Goal: Navigation & Orientation: Find specific page/section

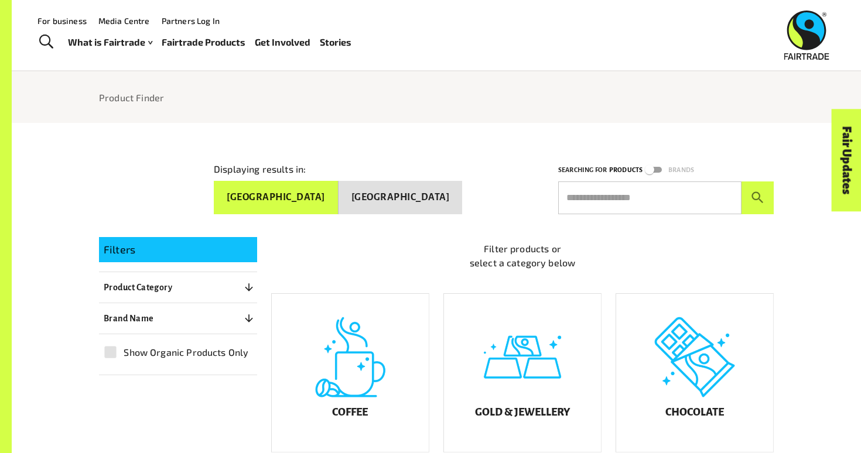
scroll to position [84, 0]
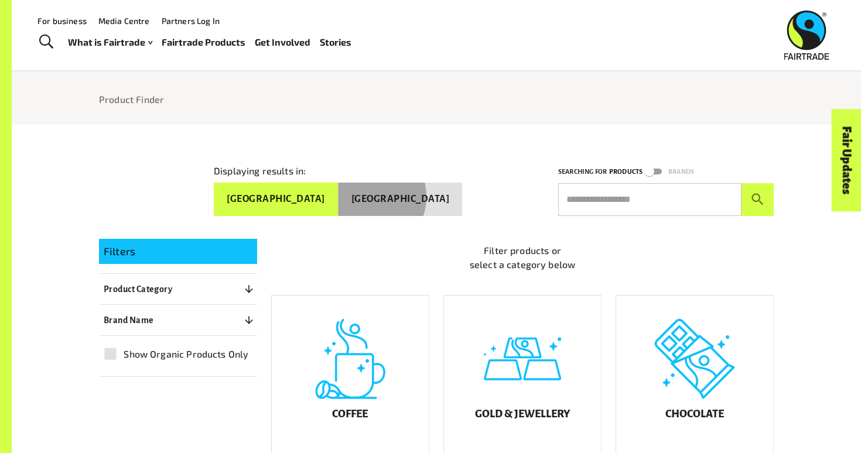
click at [405, 191] on button "[GEOGRAPHIC_DATA]" at bounding box center [400, 199] width 124 height 33
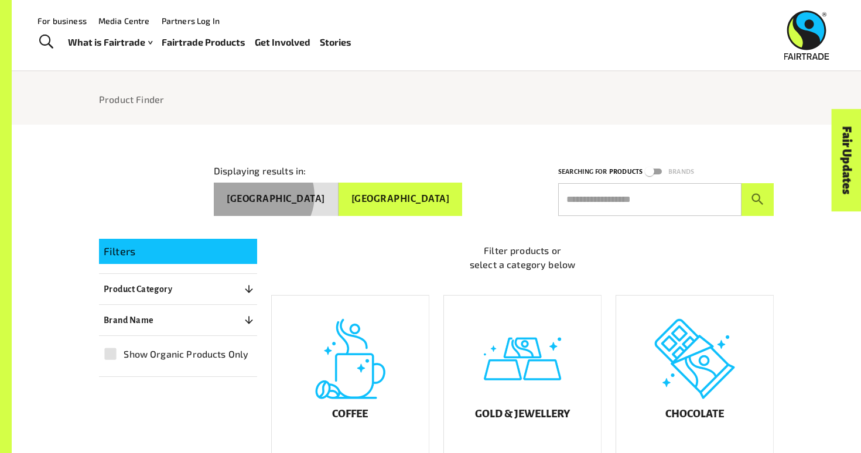
click at [338, 190] on button "[GEOGRAPHIC_DATA]" at bounding box center [276, 199] width 125 height 33
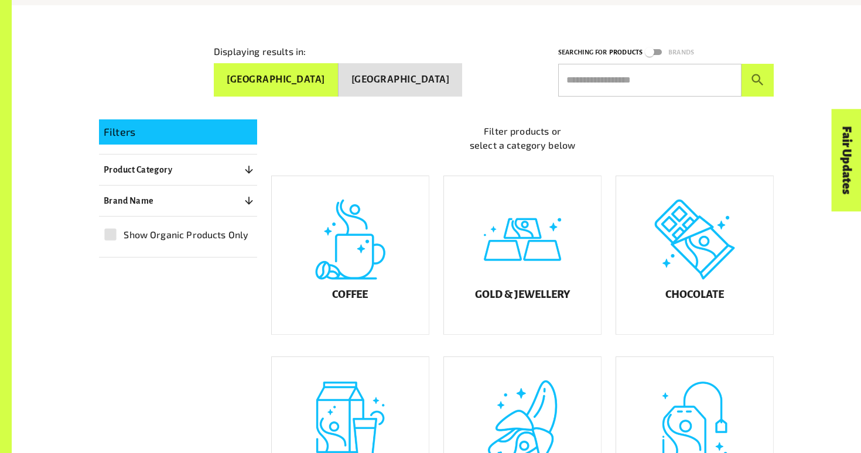
scroll to position [206, 0]
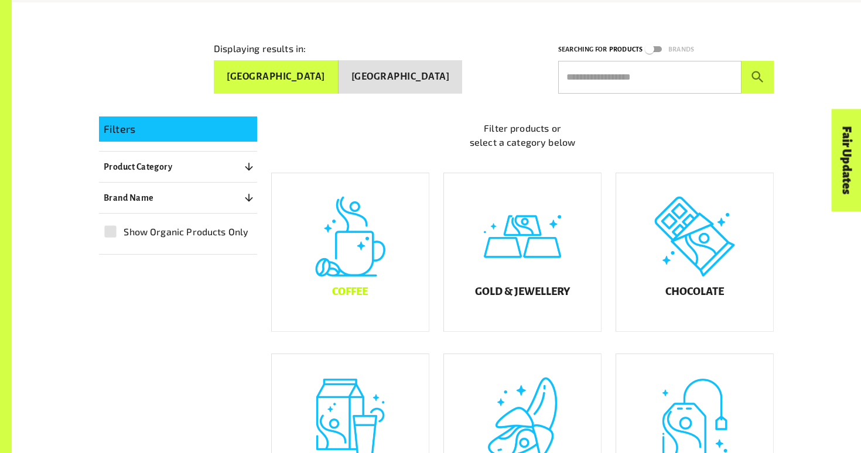
click at [408, 253] on div "Coffee" at bounding box center [350, 252] width 157 height 158
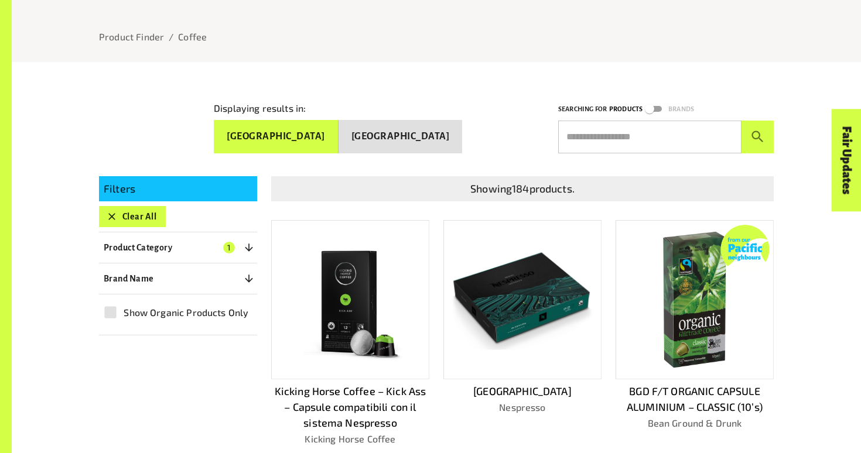
scroll to position [150, 0]
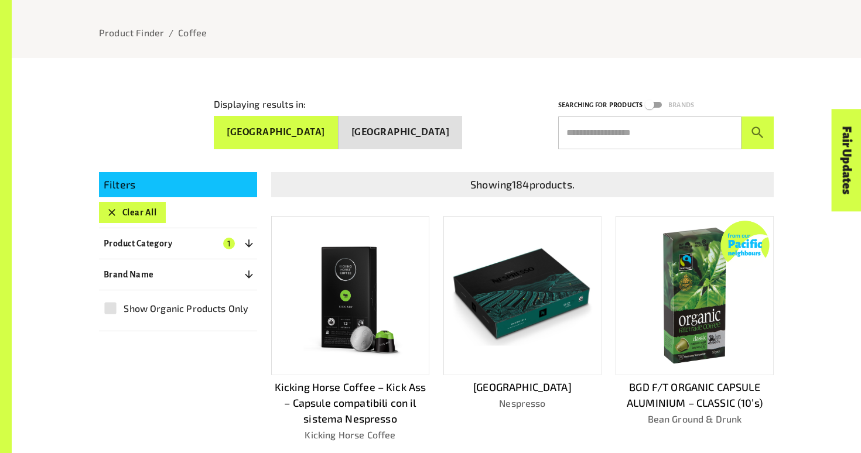
click at [232, 238] on span "1" at bounding box center [229, 244] width 12 height 12
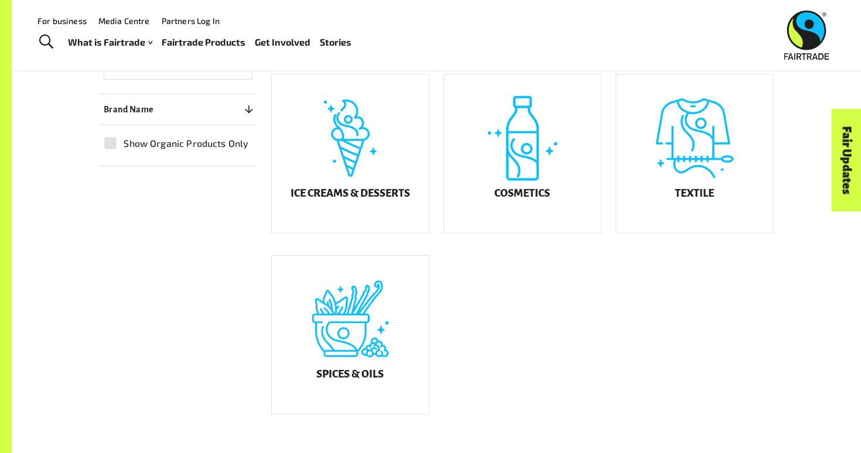
scroll to position [666, 0]
click at [320, 317] on div "Spices & Oils" at bounding box center [350, 335] width 157 height 158
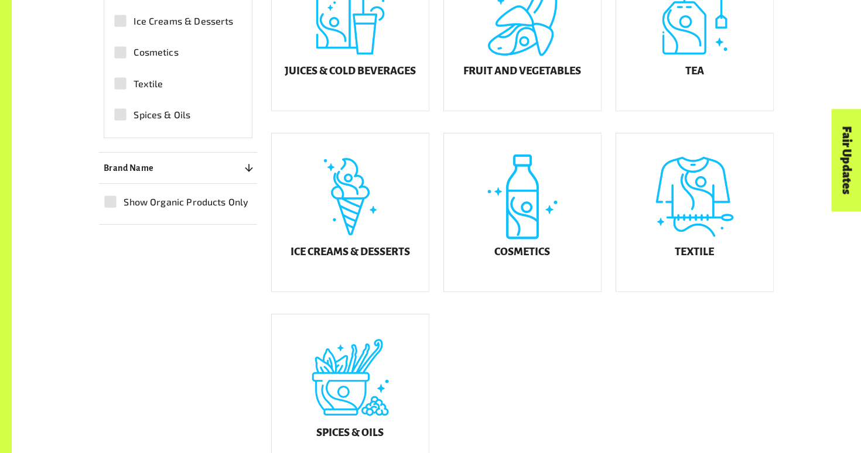
scroll to position [625, 0]
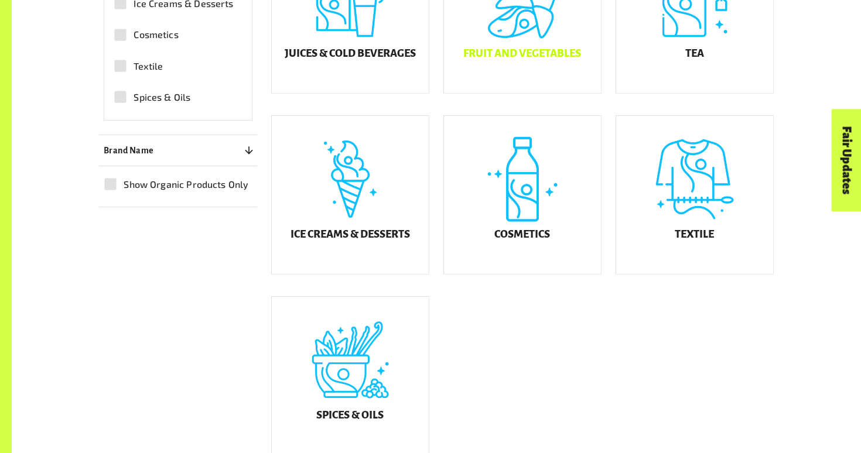
click at [552, 46] on div "Fruit and Vegetables" at bounding box center [522, 14] width 157 height 158
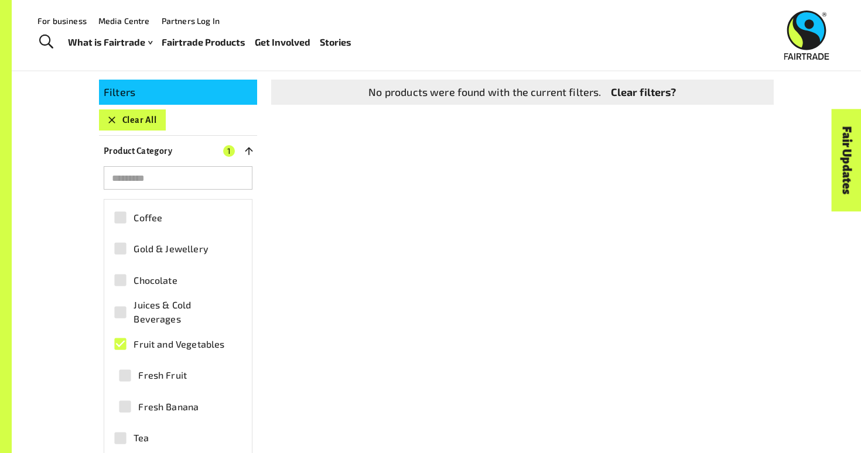
scroll to position [218, 0]
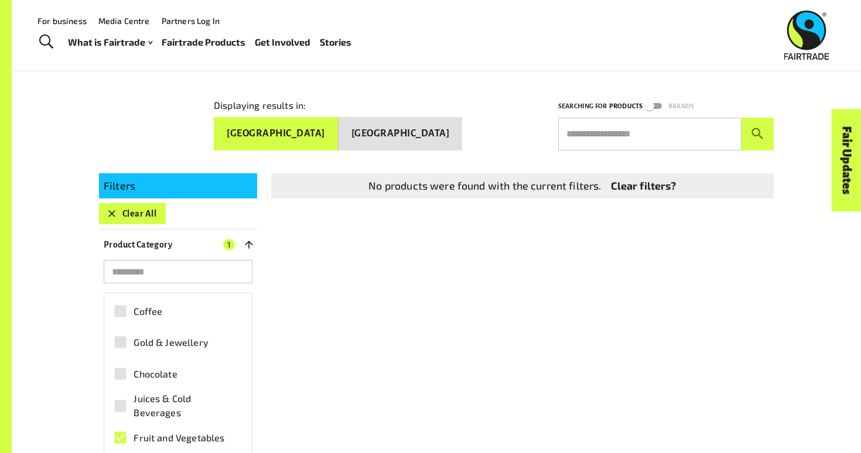
click at [146, 206] on button "Clear All" at bounding box center [132, 213] width 67 height 21
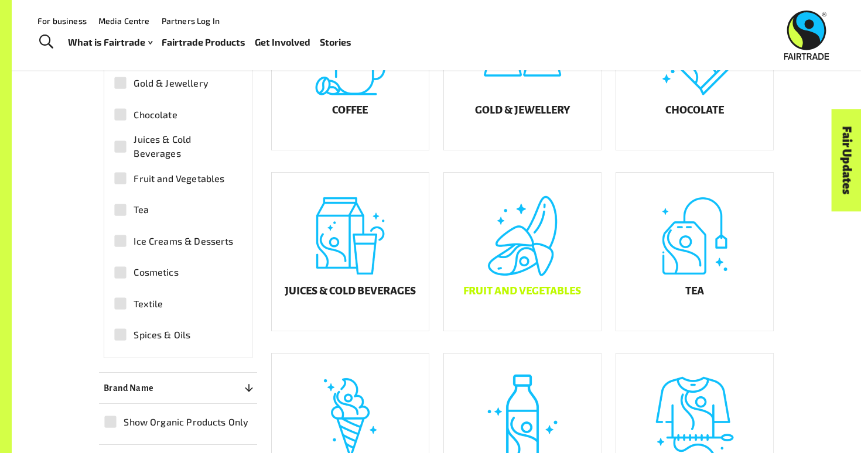
click at [529, 259] on div "Fruit and Vegetables" at bounding box center [522, 252] width 157 height 158
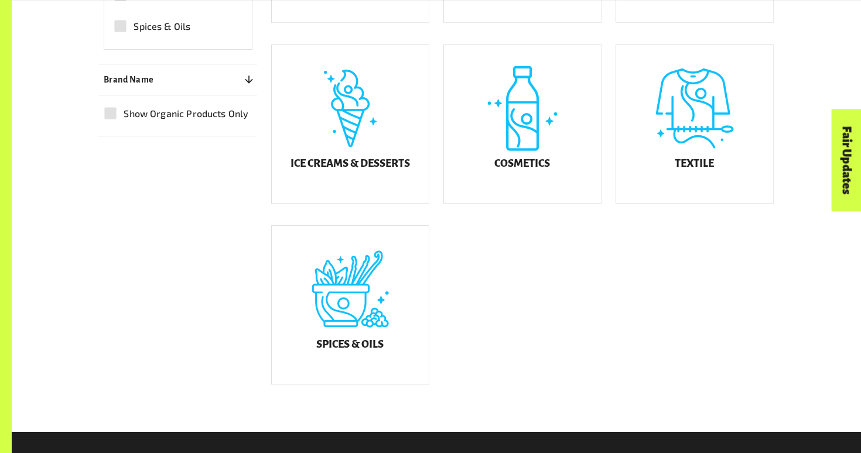
scroll to position [703, 0]
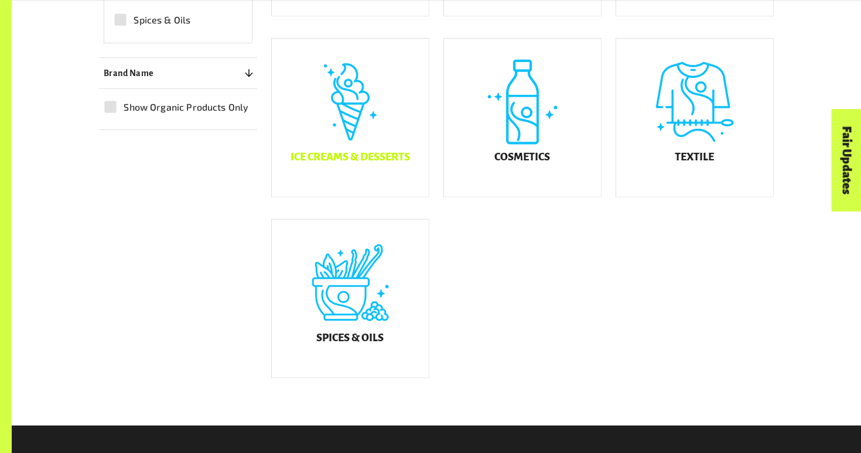
click at [383, 104] on div "Ice Creams & Desserts" at bounding box center [350, 118] width 157 height 158
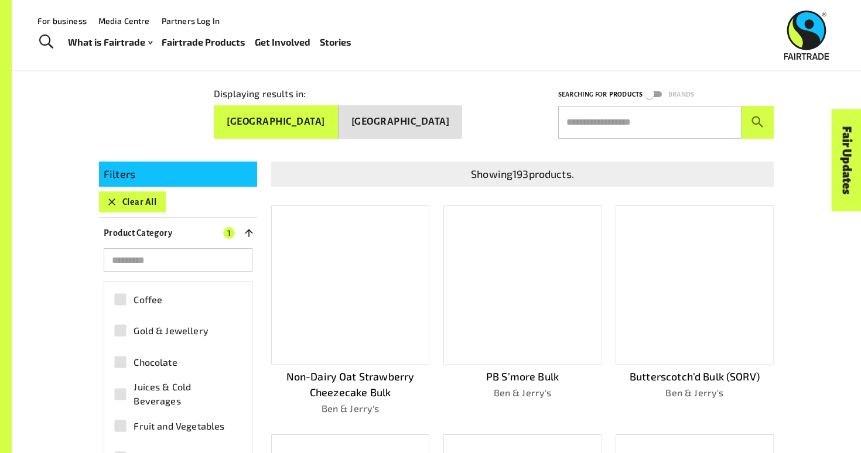
scroll to position [155, 0]
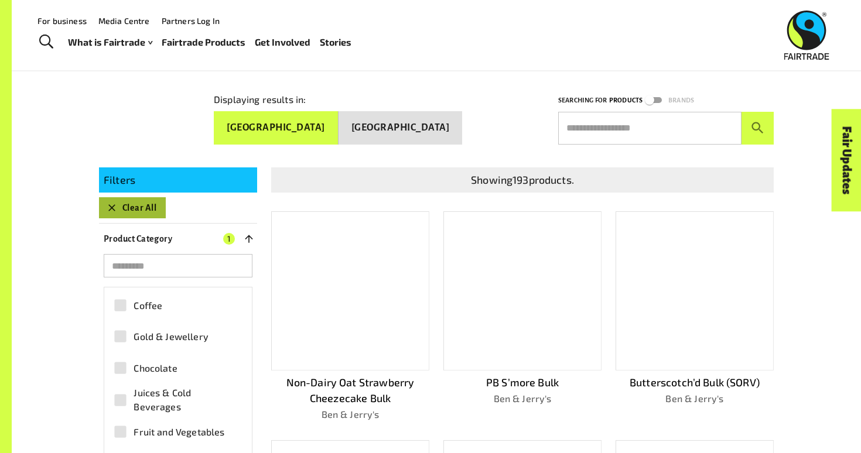
click at [122, 204] on button "Clear All" at bounding box center [132, 207] width 67 height 21
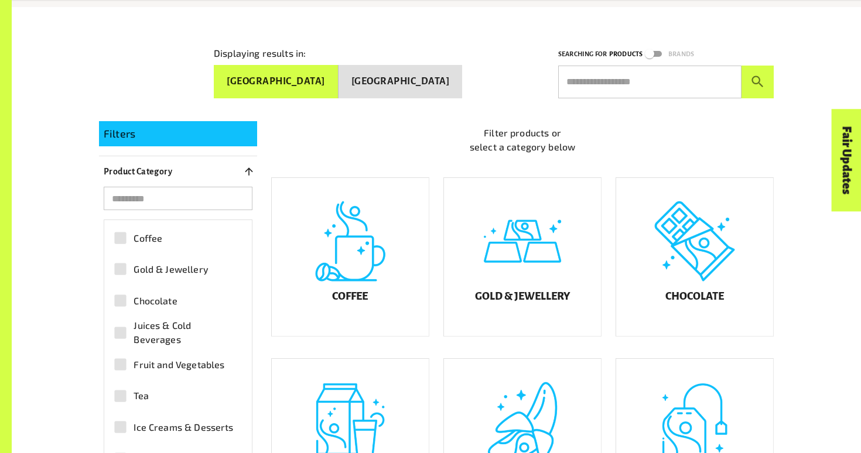
scroll to position [208, 0]
